Goal: Task Accomplishment & Management: Use online tool/utility

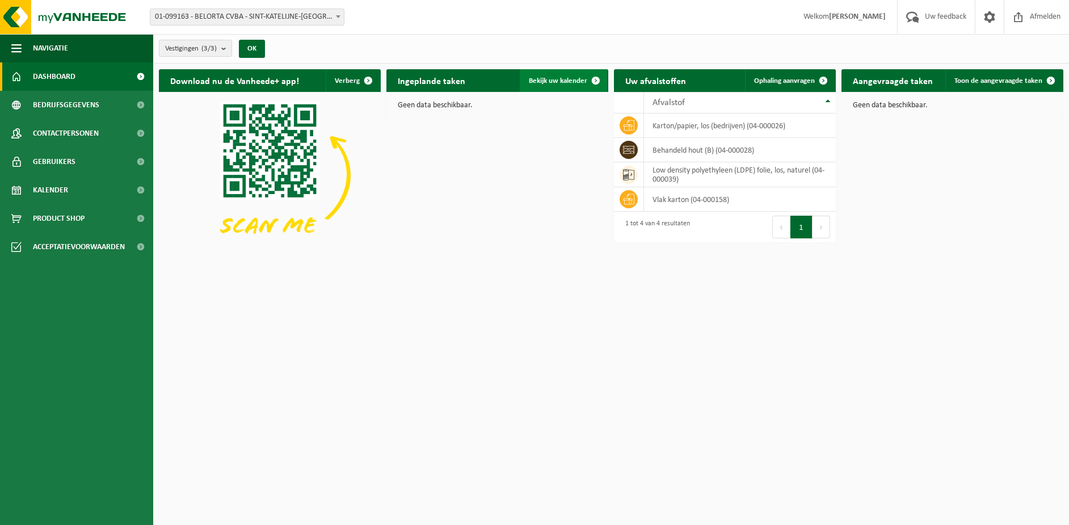
click at [561, 79] on span "Bekijk uw kalender" at bounding box center [558, 80] width 58 height 7
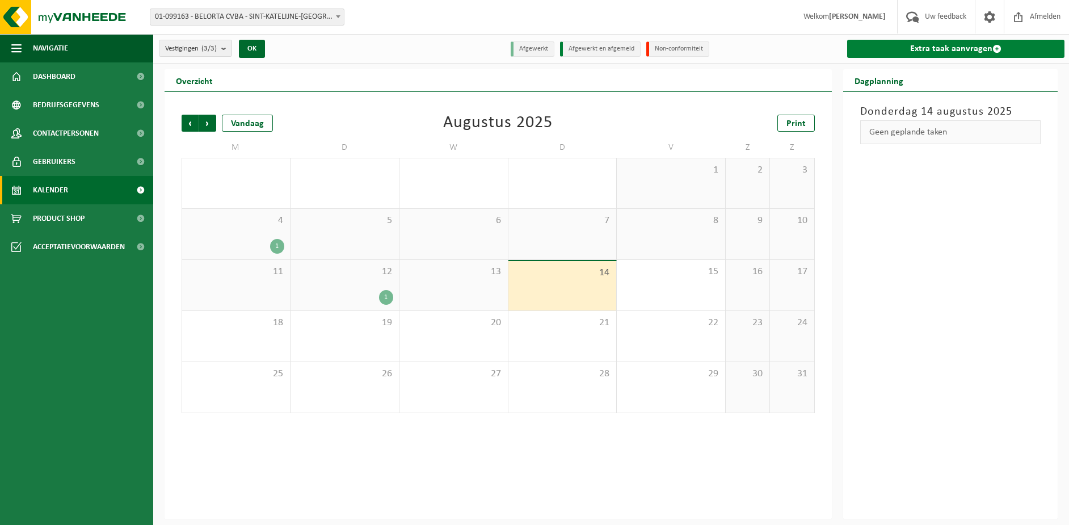
click at [949, 47] on link "Extra taak aanvragen" at bounding box center [956, 49] width 218 height 18
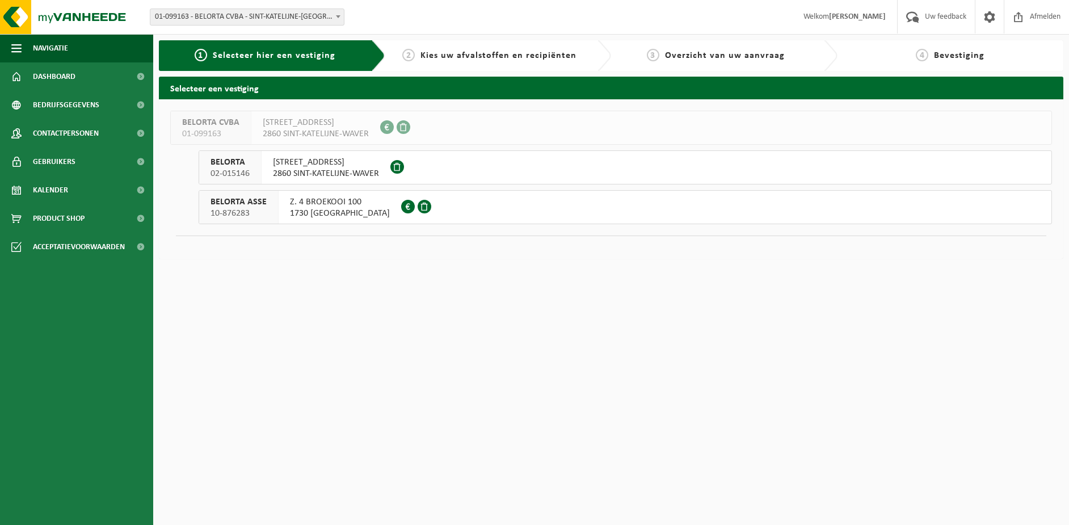
click at [324, 170] on span "2860 SINT-KATELIJNE-WAVER" at bounding box center [326, 173] width 106 height 11
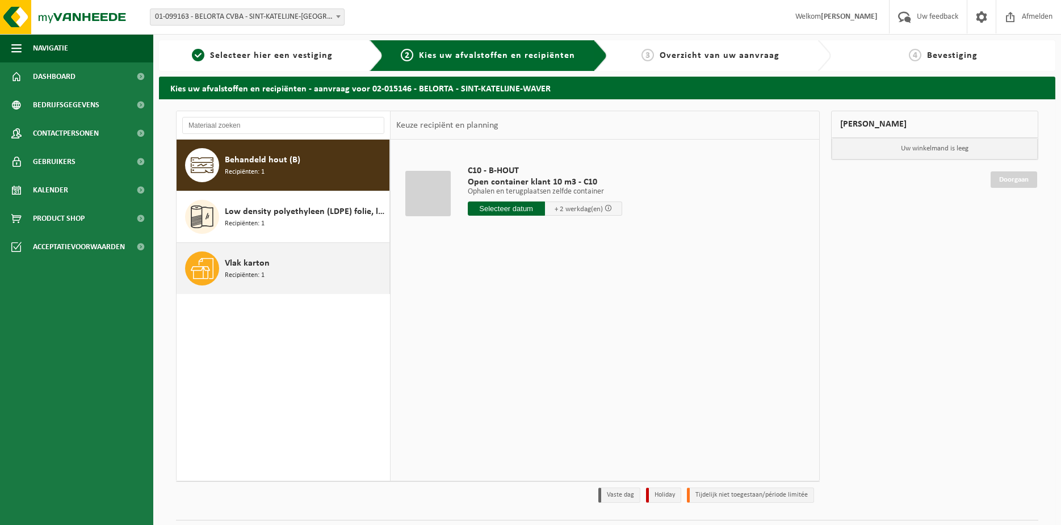
click at [246, 260] on span "Vlak karton" at bounding box center [247, 263] width 45 height 14
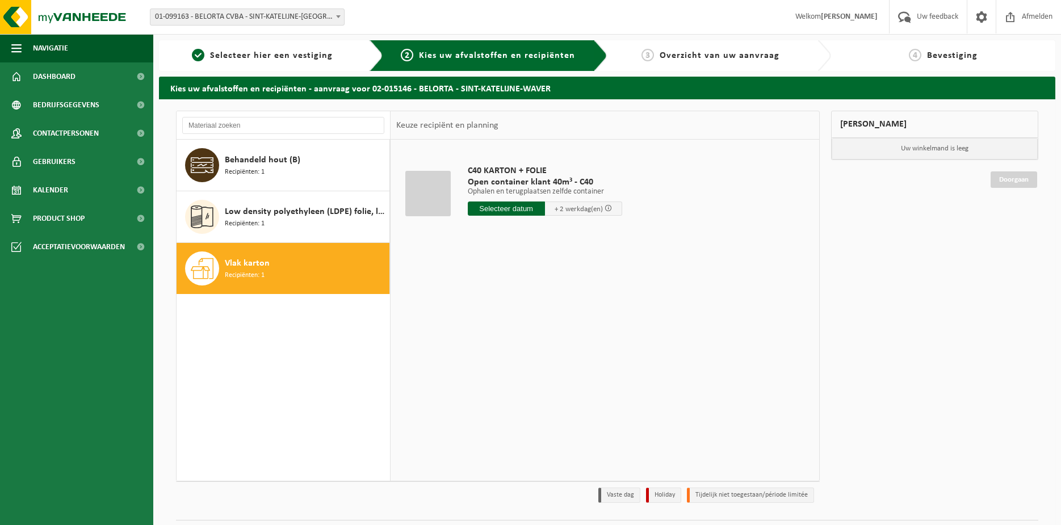
click at [510, 205] on input "text" at bounding box center [506, 208] width 77 height 14
click at [473, 329] on div "18" at bounding box center [478, 327] width 20 height 18
type input "Van 2025-08-18"
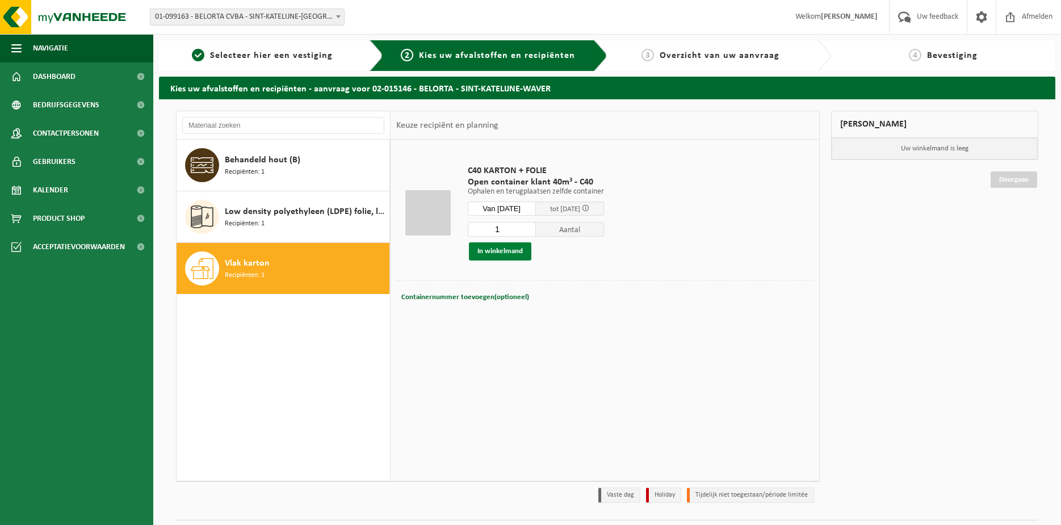
click at [508, 250] on button "In winkelmand" at bounding box center [500, 251] width 62 height 18
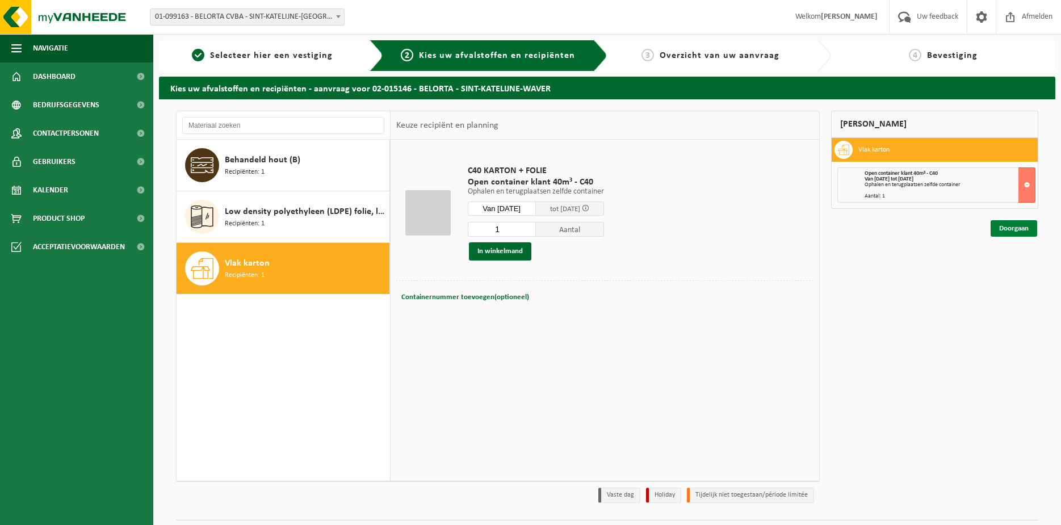
click at [1020, 233] on link "Doorgaan" at bounding box center [1013, 228] width 47 height 16
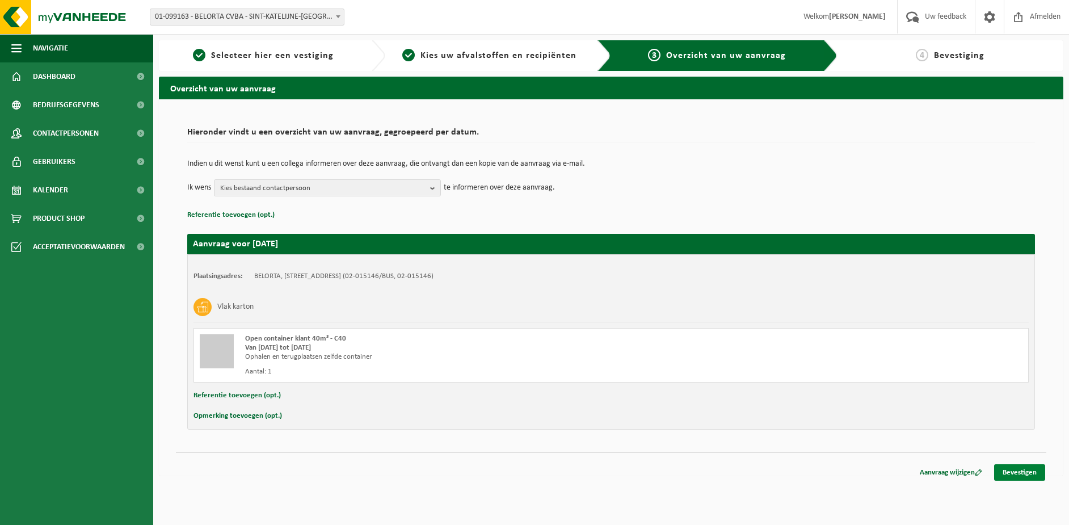
click at [1022, 471] on link "Bevestigen" at bounding box center [1019, 472] width 51 height 16
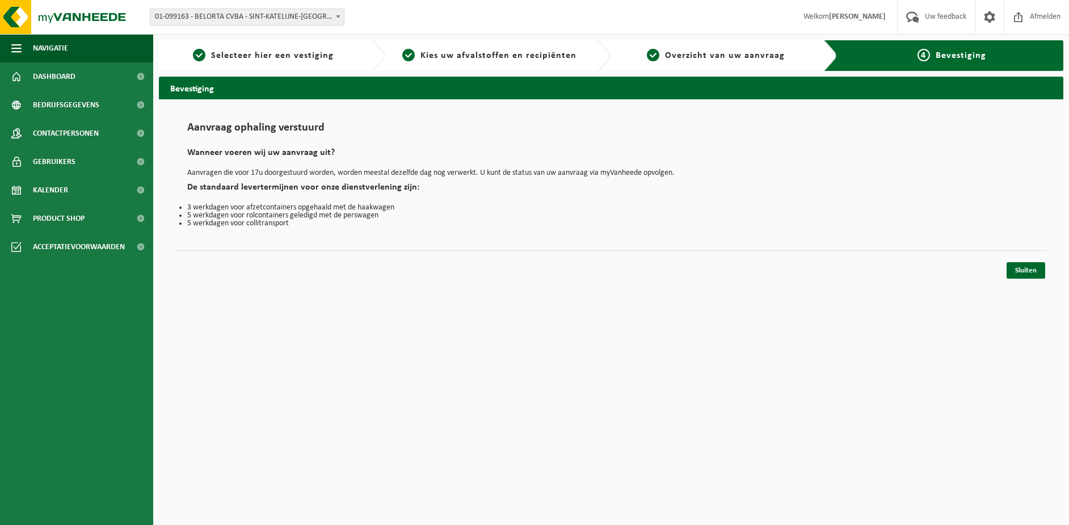
drag, startPoint x: 398, startPoint y: 376, endPoint x: 429, endPoint y: 270, distance: 110.4
click at [398, 376] on html "Vestiging: 01-099163 - BELORTA CVBA - SINT-KATELIJNE-WAVER 02-015146 - [GEOGRAP…" at bounding box center [534, 262] width 1069 height 525
